Goal: Navigation & Orientation: Find specific page/section

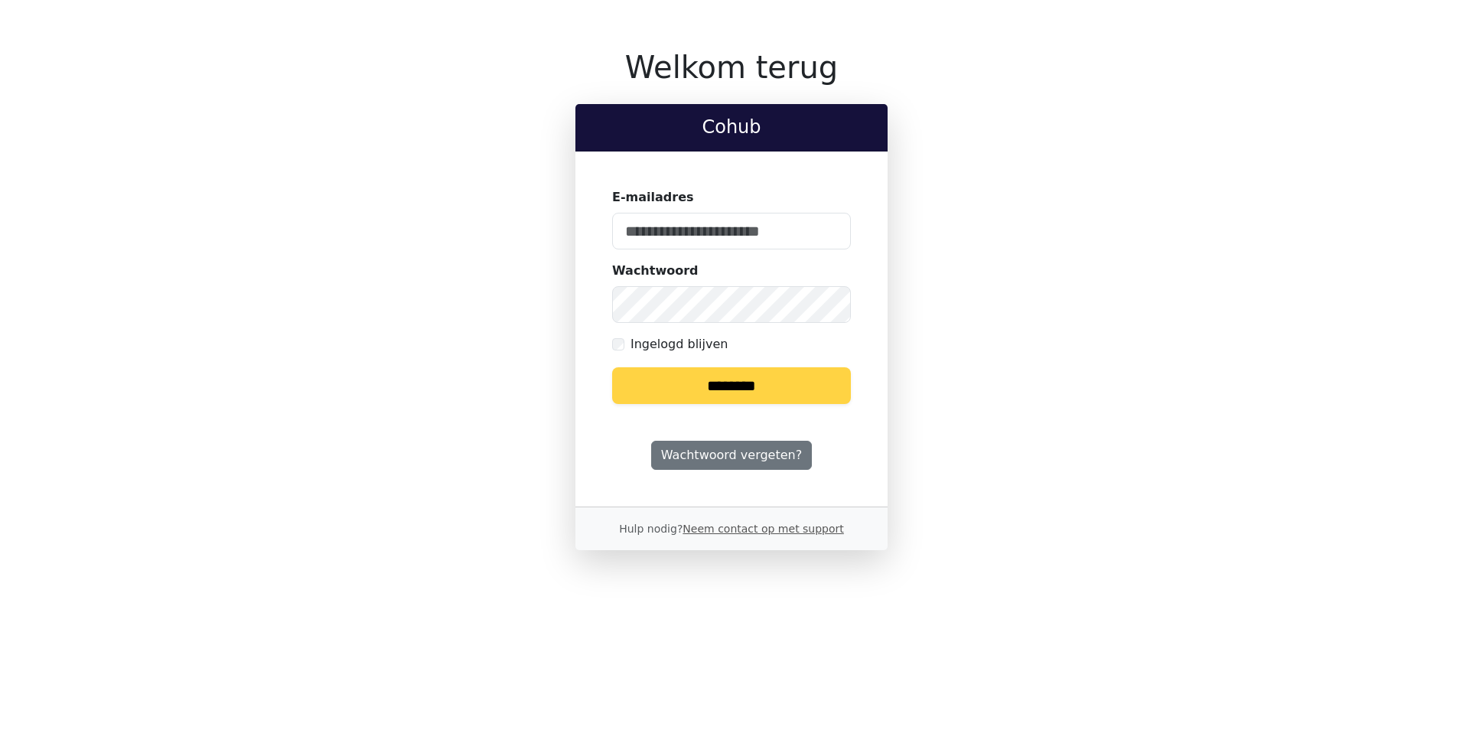
type input "**********"
click at [749, 386] on input "********" at bounding box center [731, 385] width 239 height 37
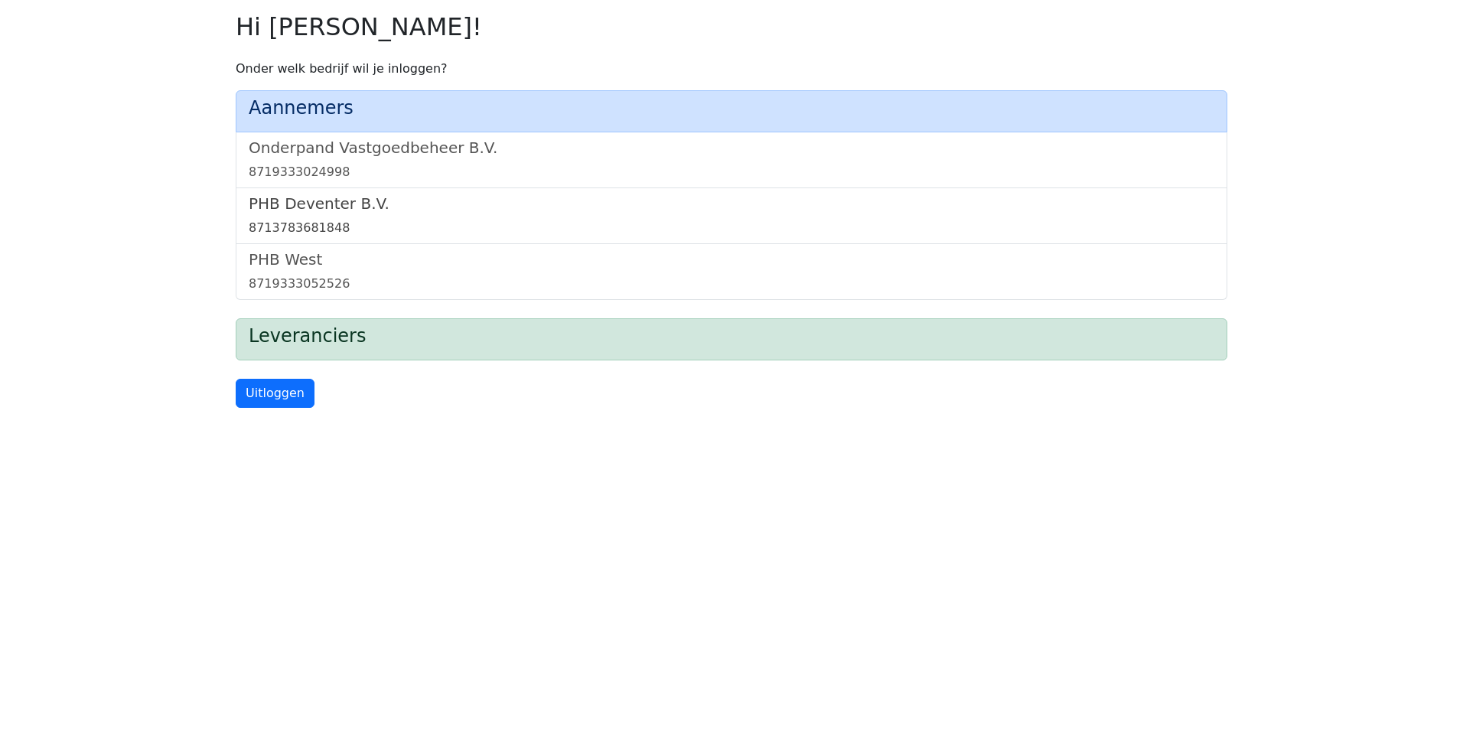
click at [363, 206] on h5 "PHB Deventer B.V." at bounding box center [731, 203] width 965 height 18
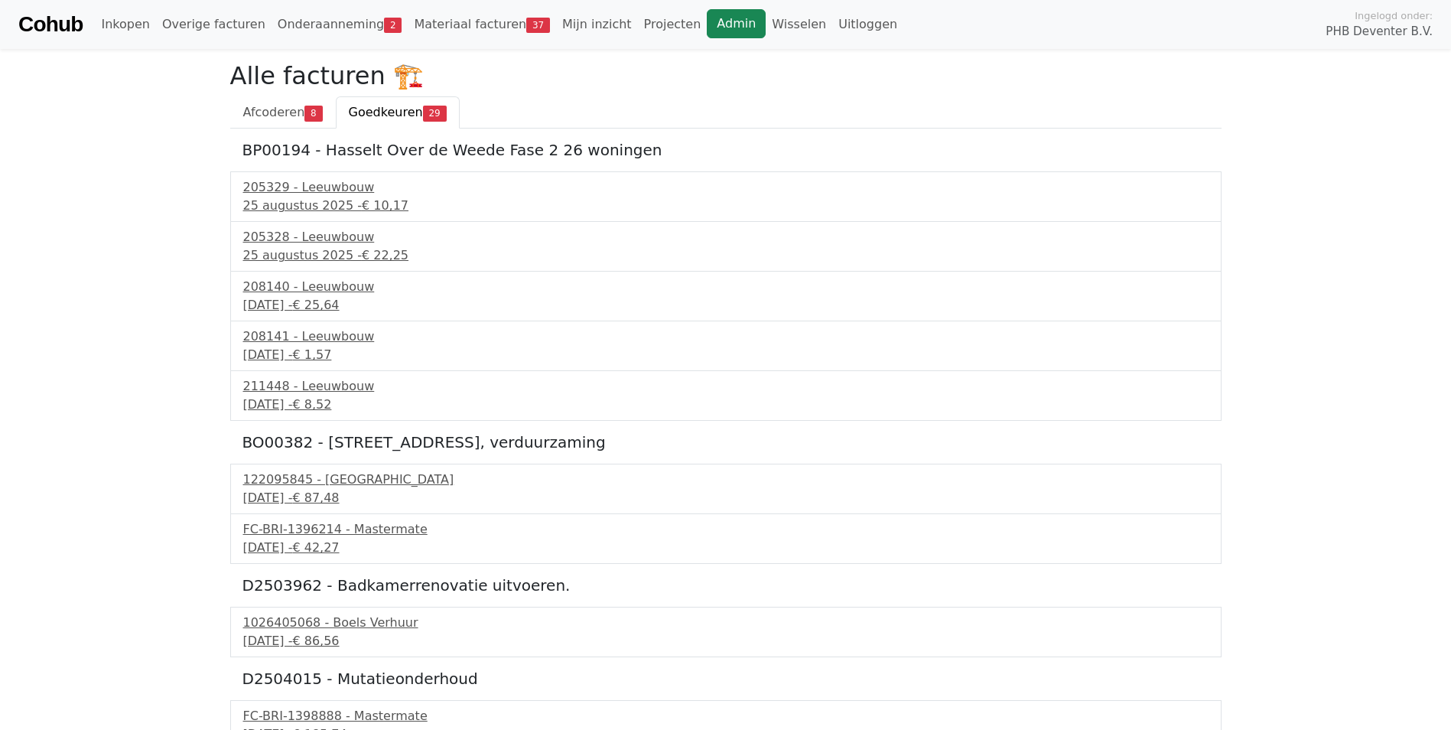
click at [707, 28] on link "Admin" at bounding box center [736, 23] width 59 height 29
